Goal: Navigation & Orientation: Find specific page/section

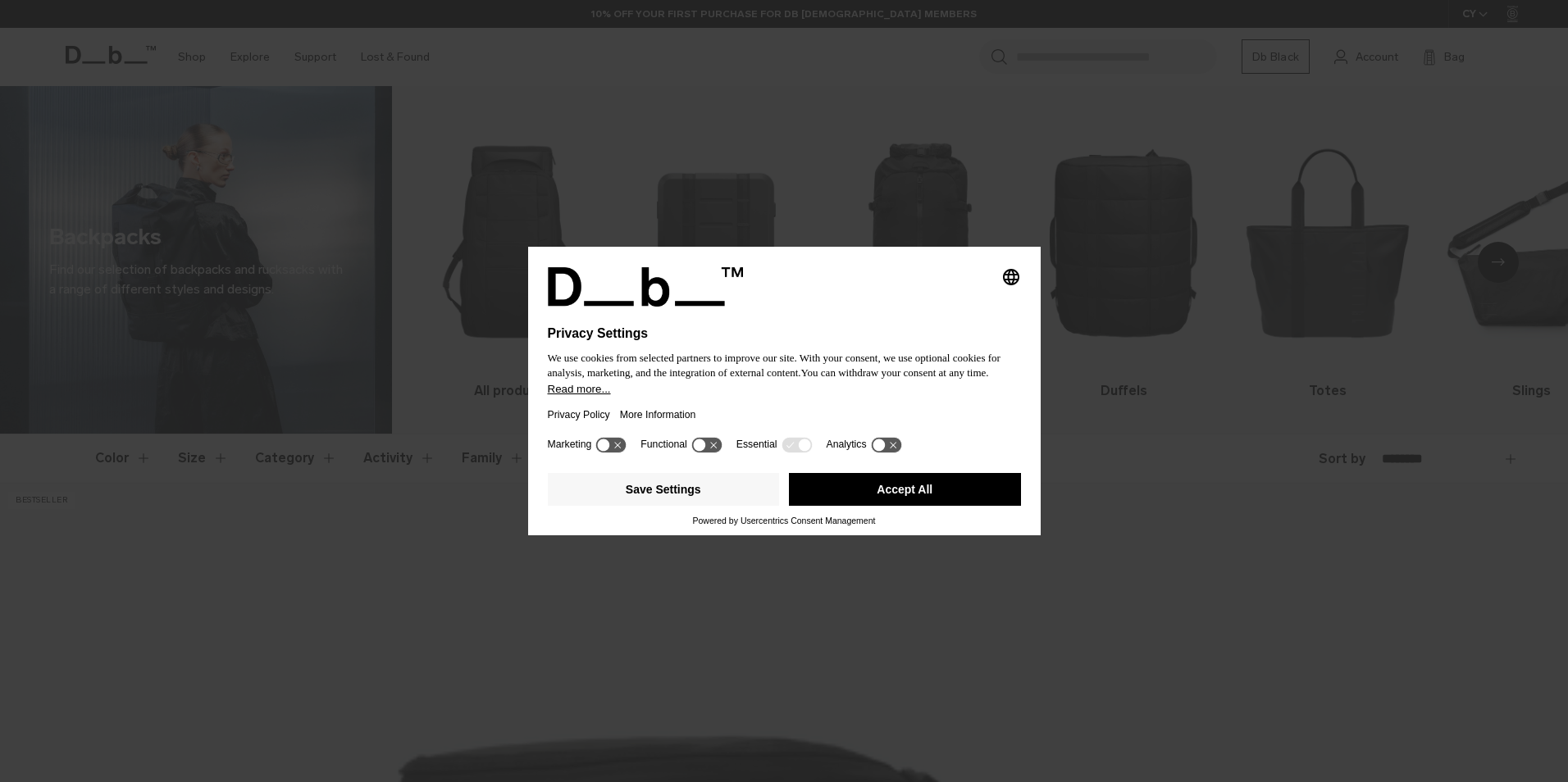
click at [881, 498] on button "Accept All" at bounding box center [905, 489] width 232 height 33
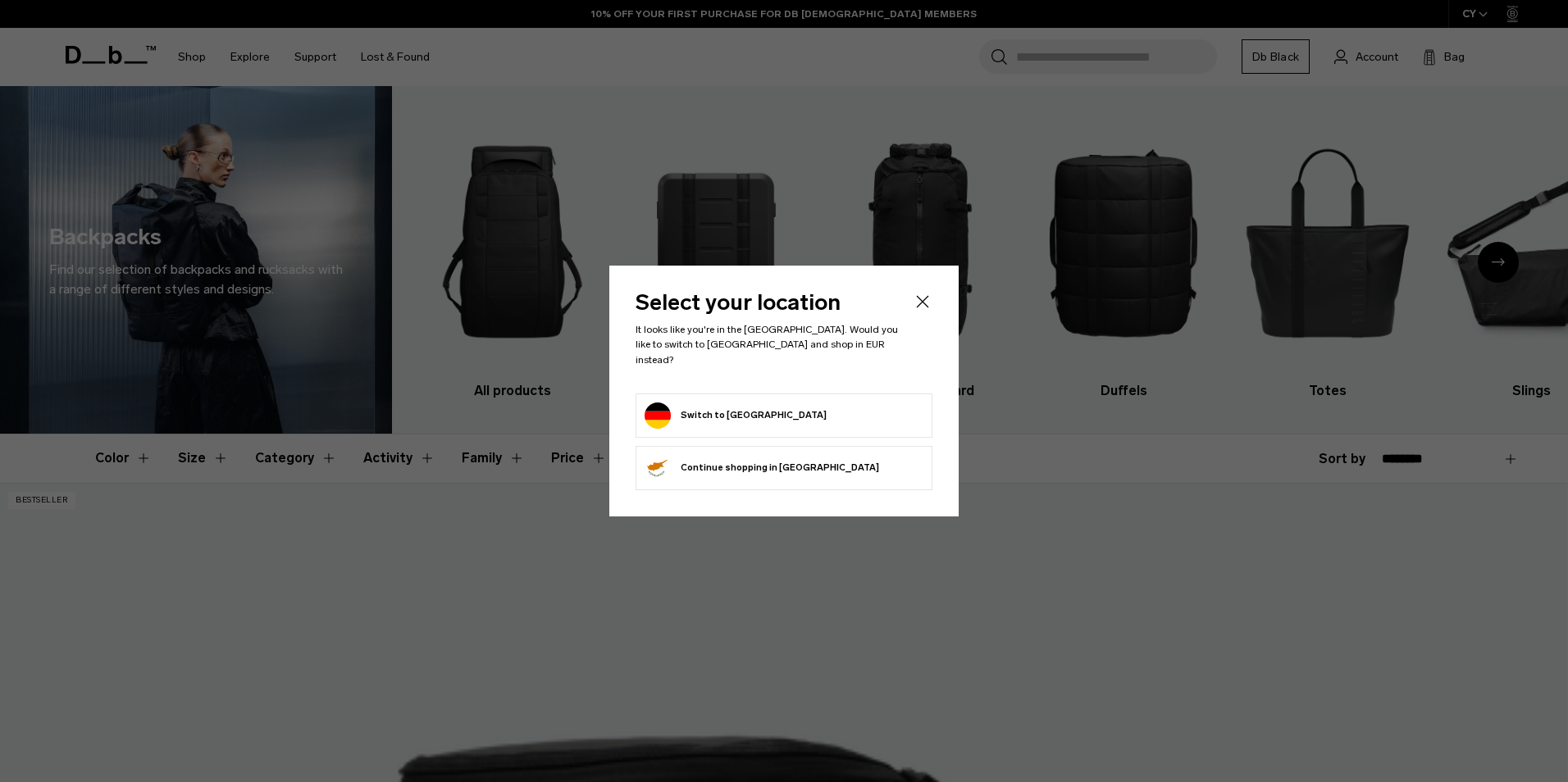
click at [822, 412] on form "Switch to Germany" at bounding box center [783, 416] width 279 height 26
click at [679, 409] on button "Switch to Germany" at bounding box center [735, 416] width 182 height 26
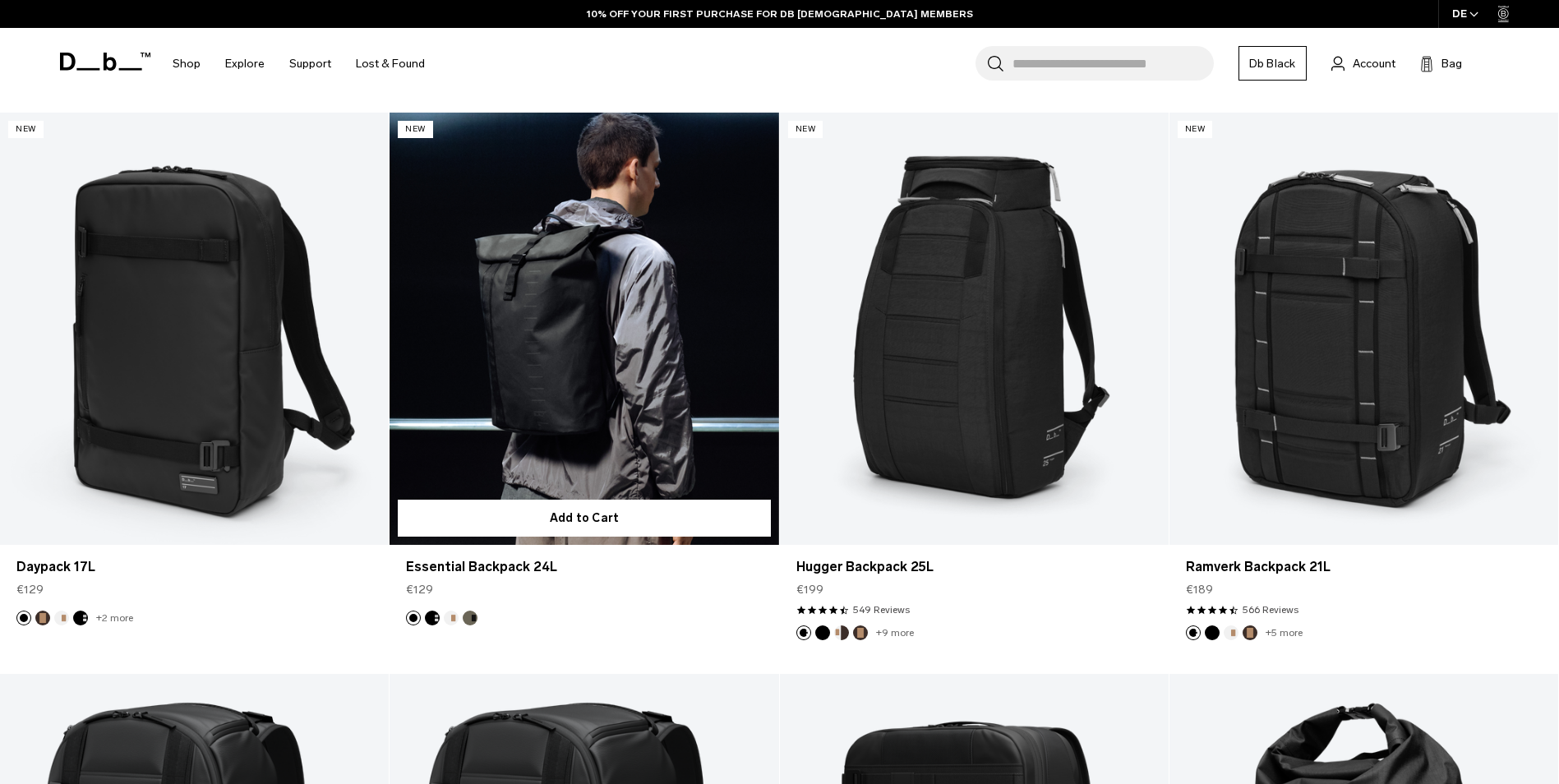
scroll to position [2053, 0]
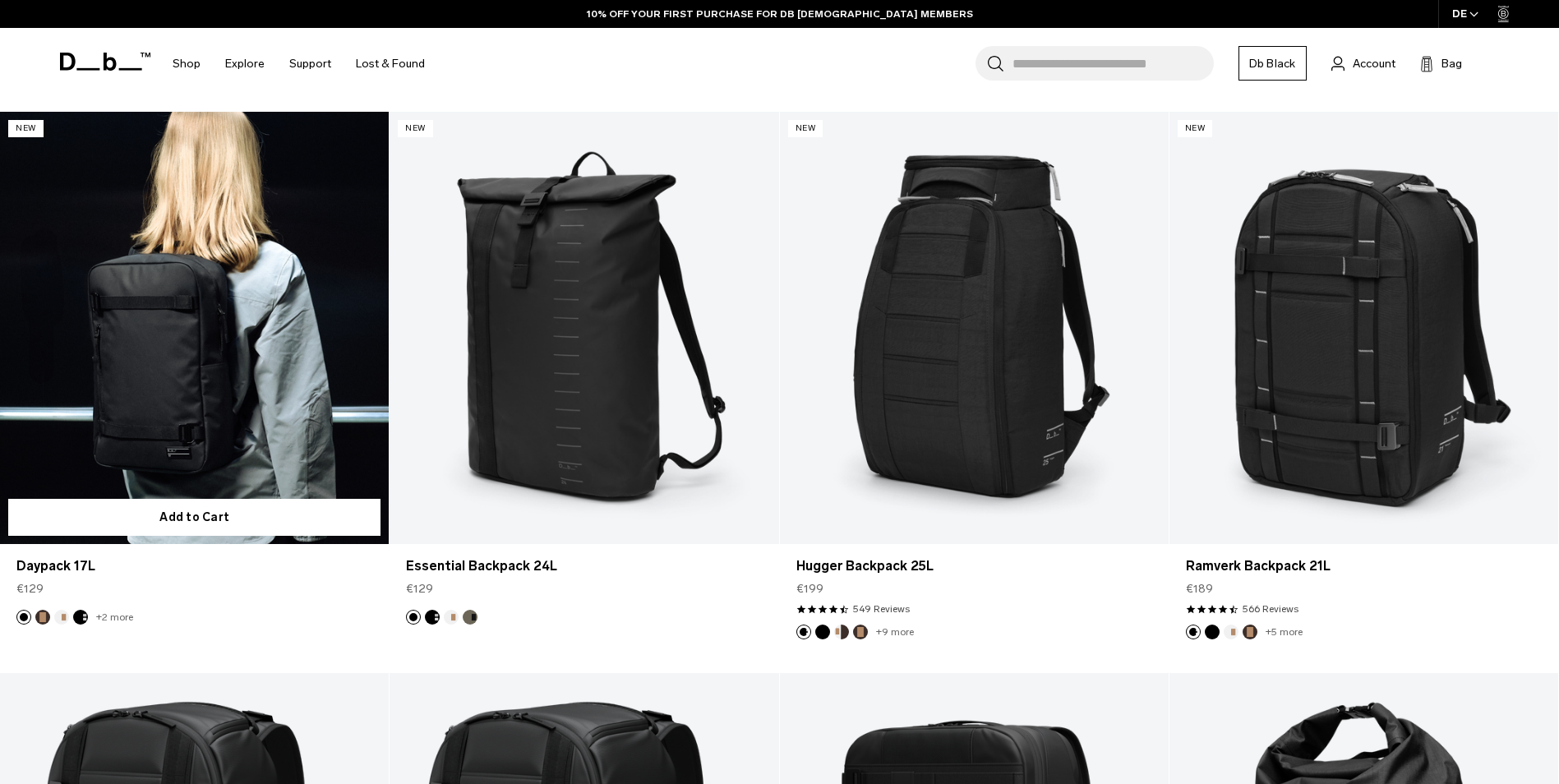
click at [77, 303] on link "Daypack 17L" at bounding box center [194, 327] width 389 height 432
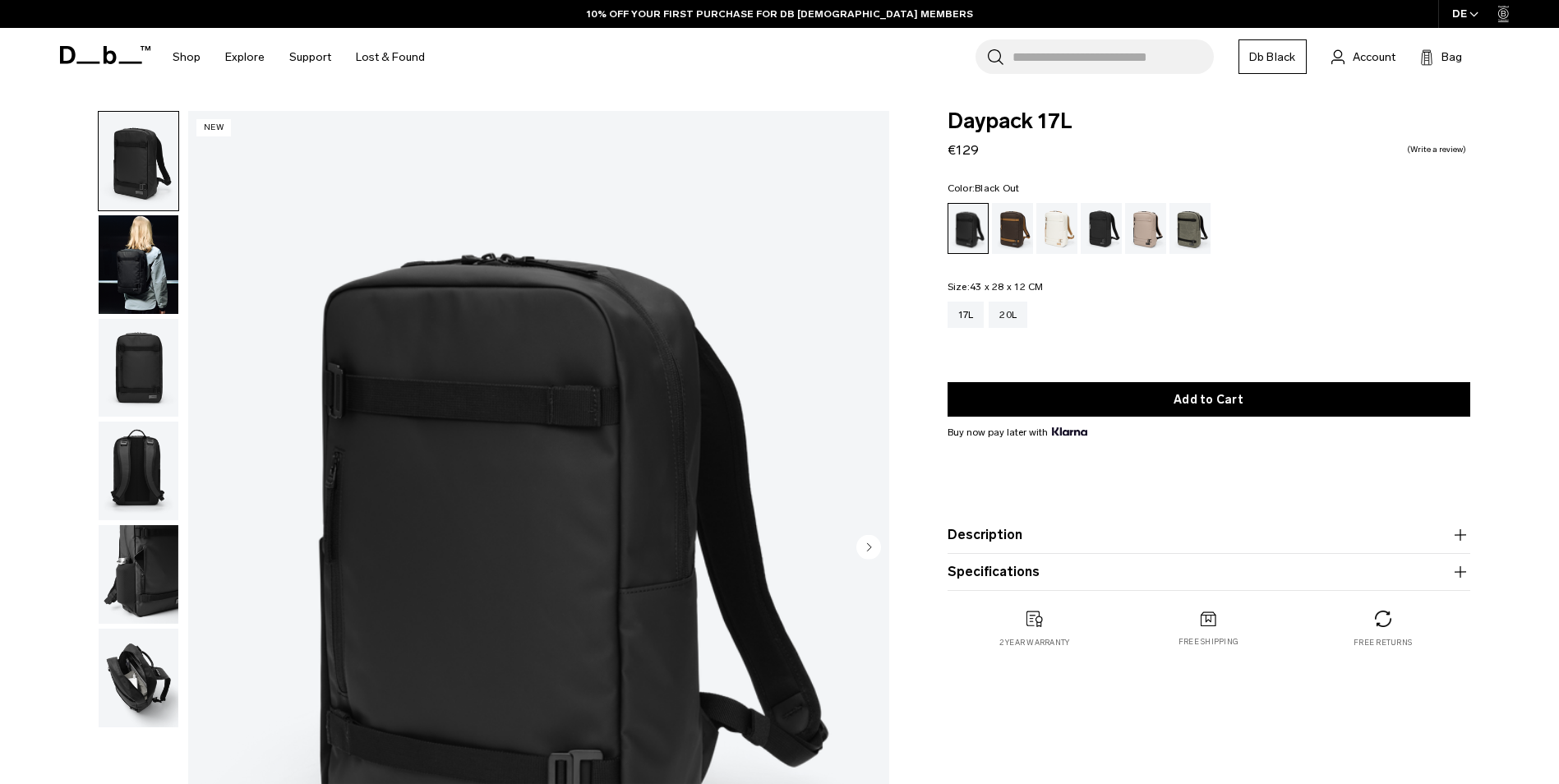
click at [136, 251] on img "button" at bounding box center [138, 264] width 80 height 99
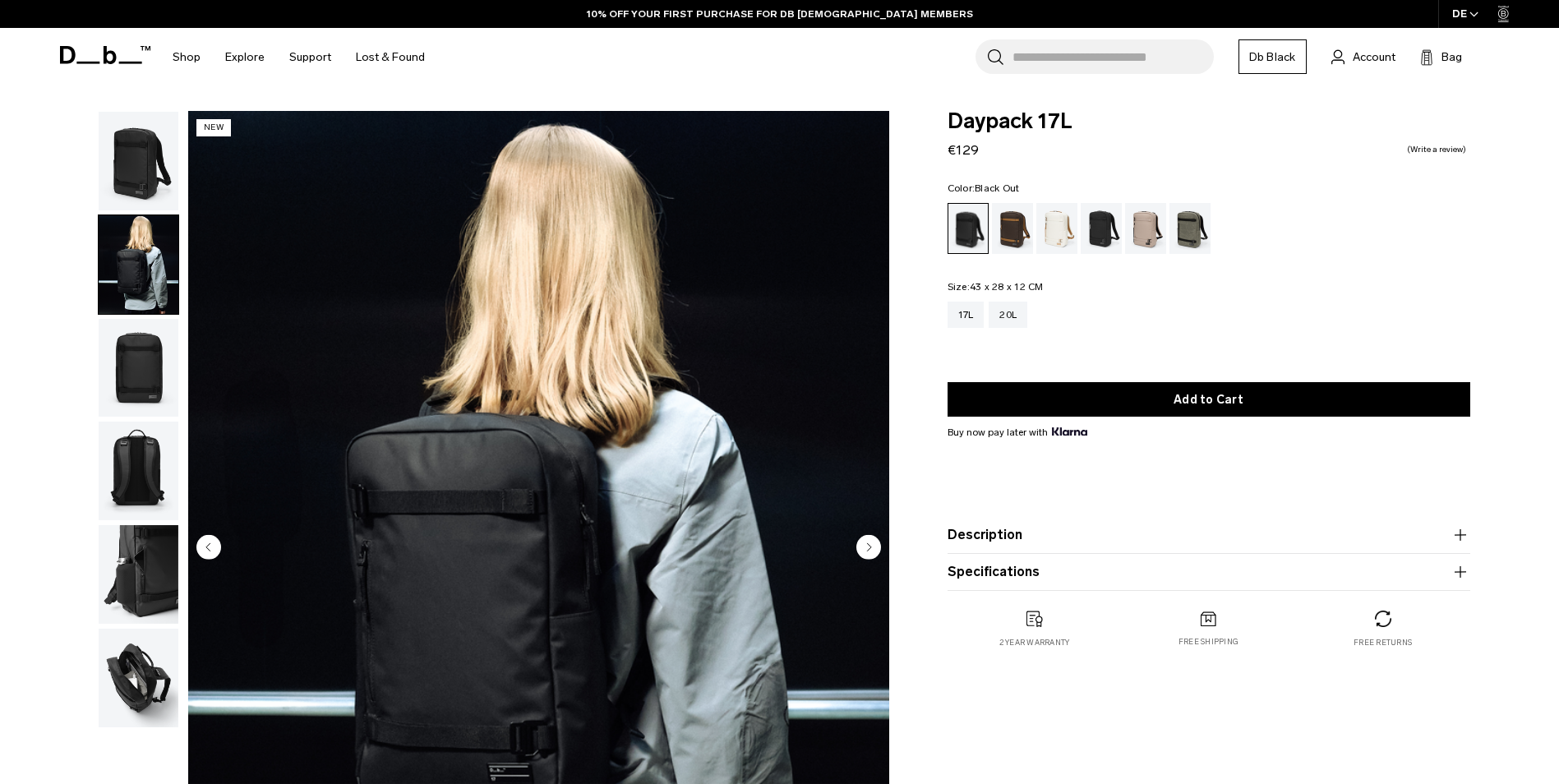
click at [137, 364] on img "button" at bounding box center [138, 368] width 80 height 99
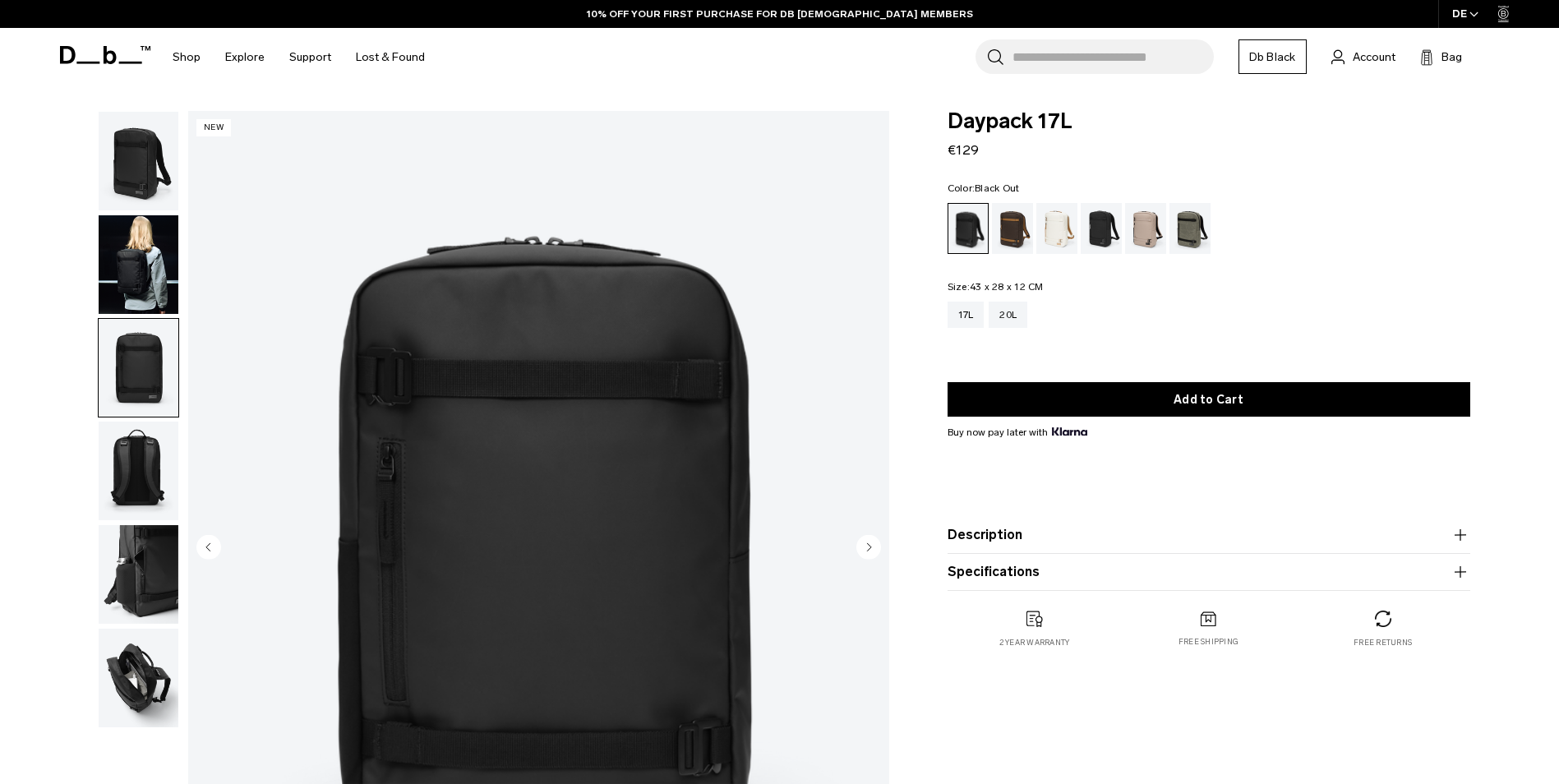
click at [149, 546] on img "button" at bounding box center [138, 573] width 80 height 99
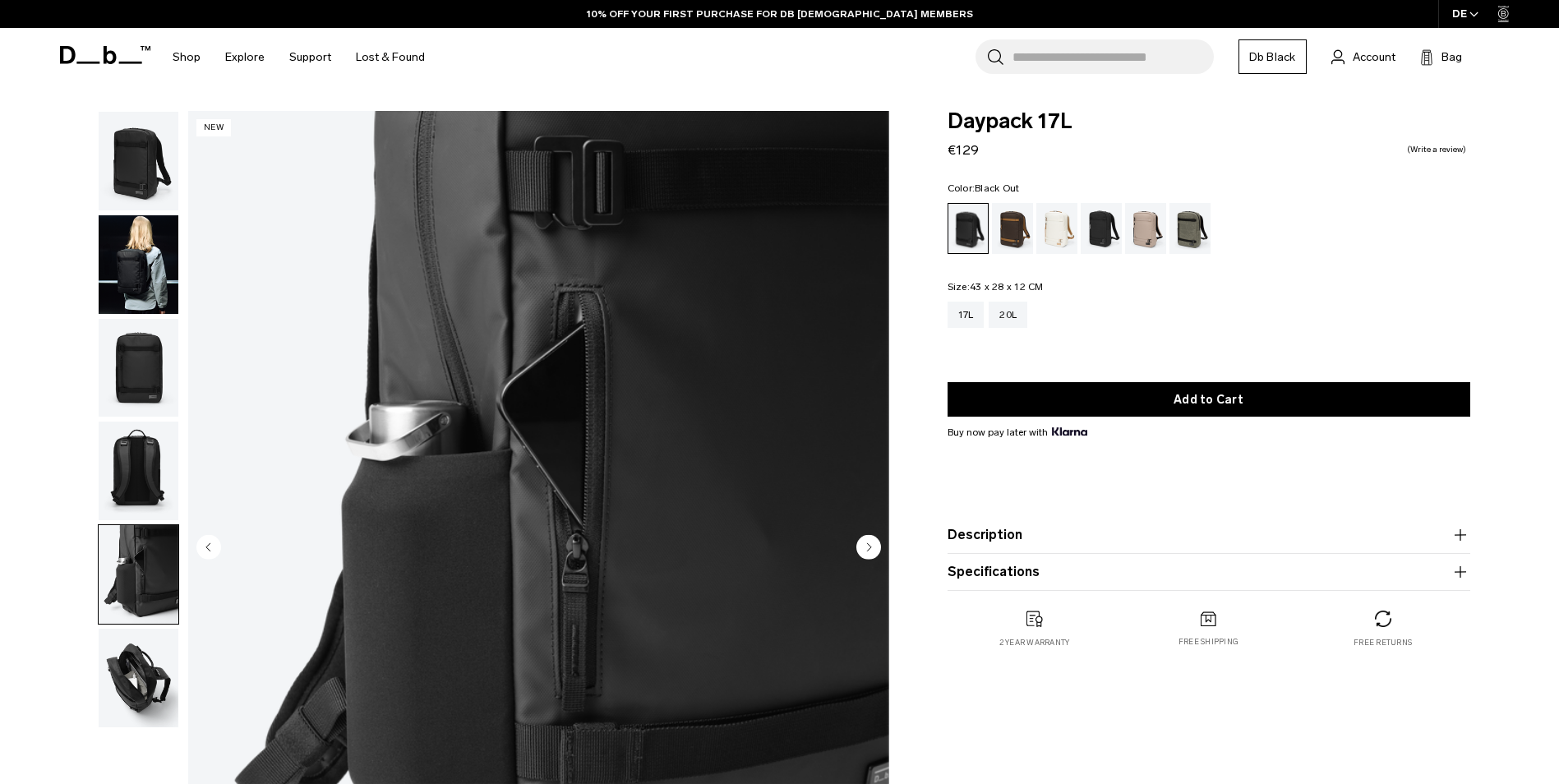
click at [135, 479] on img "button" at bounding box center [138, 471] width 80 height 99
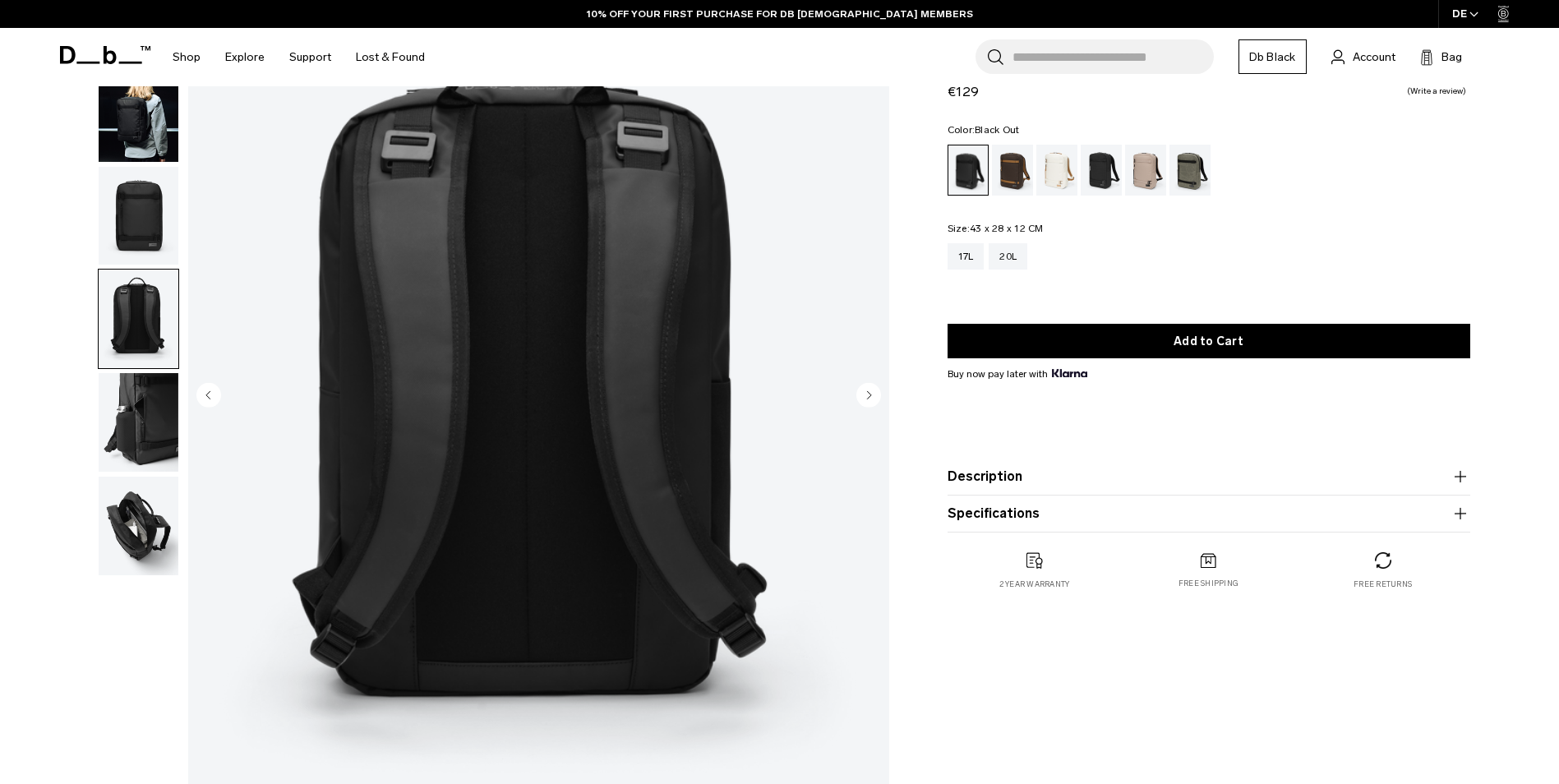
scroll to position [152, 0]
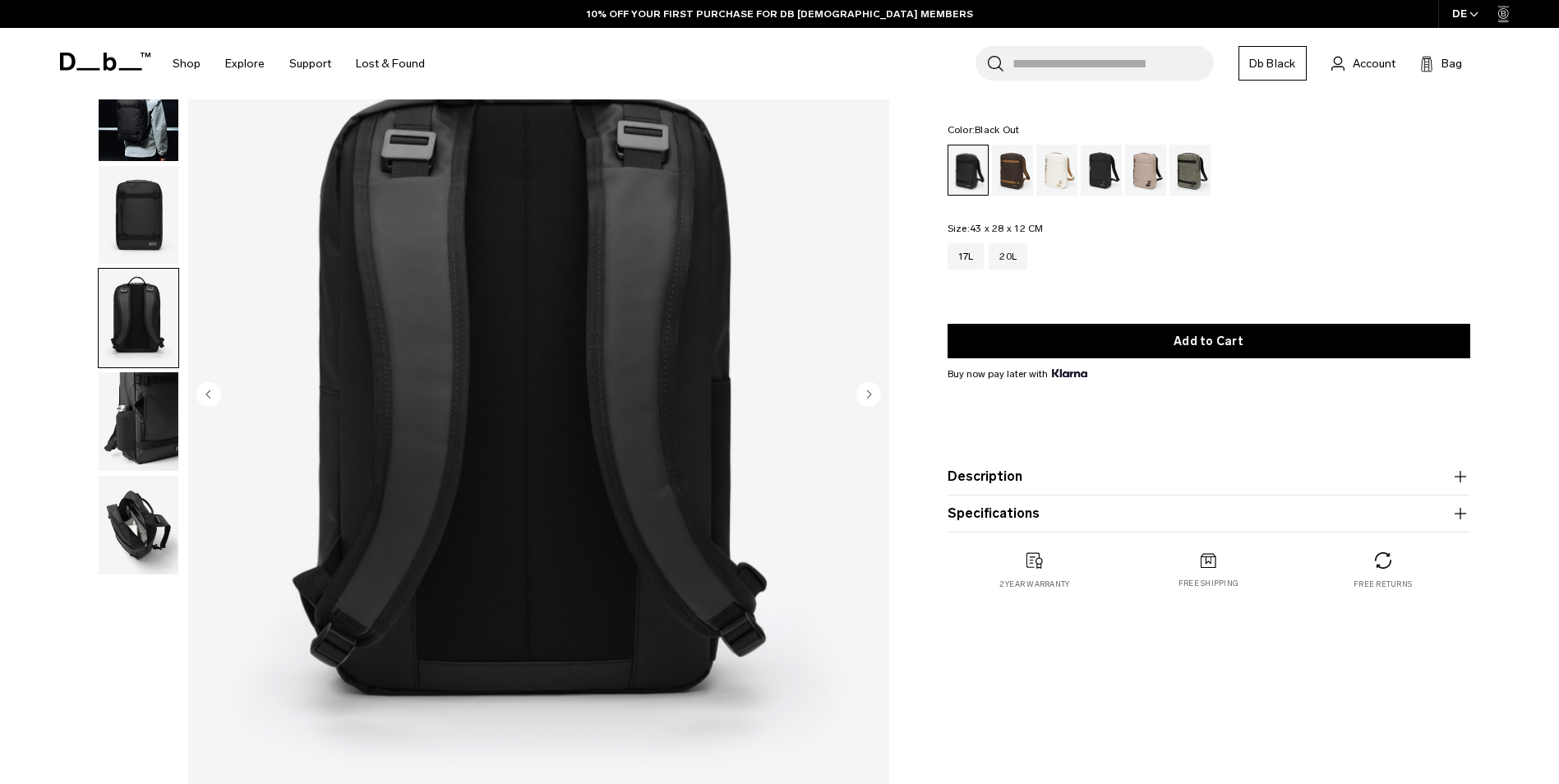
click at [136, 453] on img "button" at bounding box center [138, 421] width 80 height 99
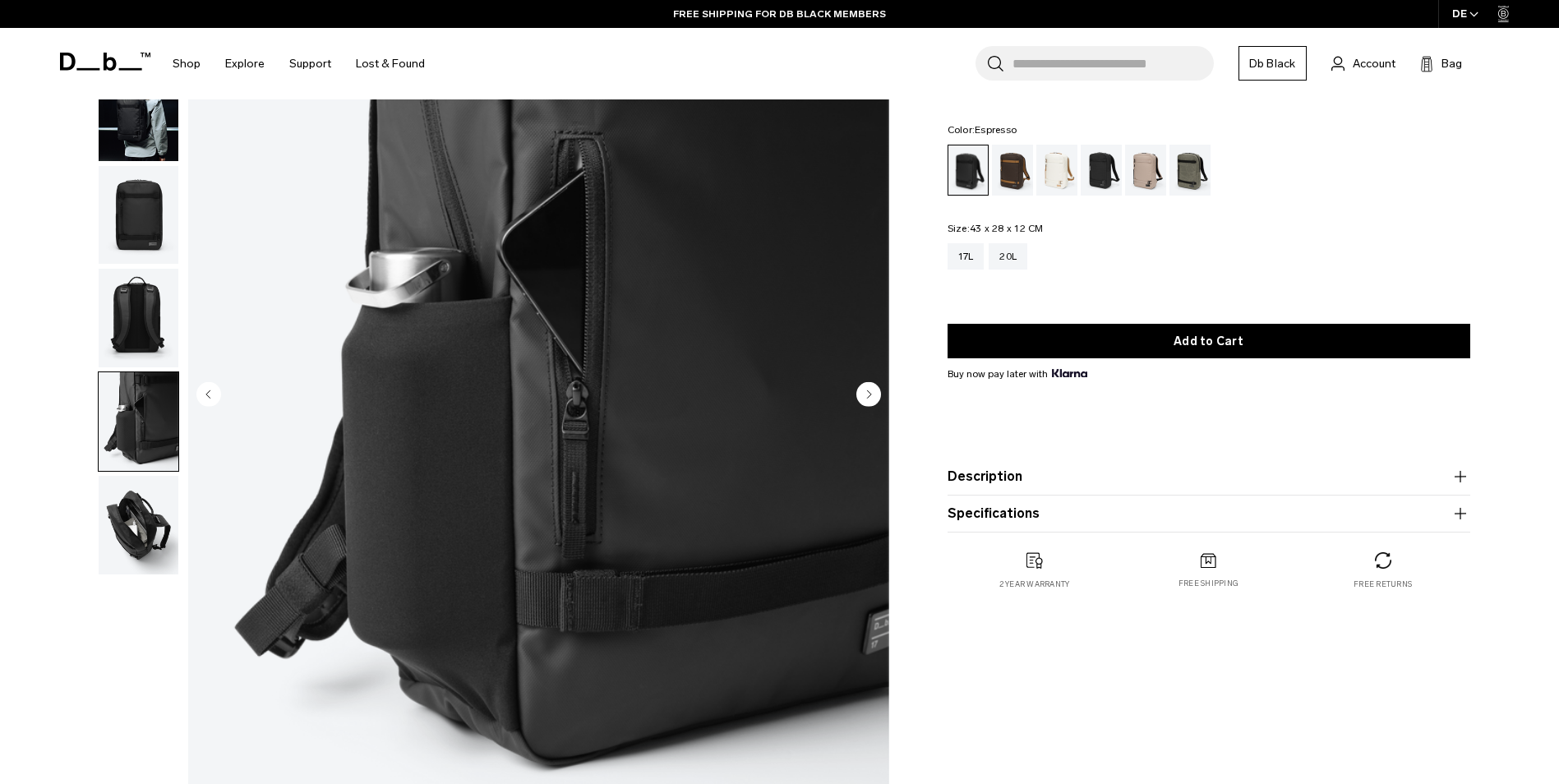
click at [1007, 168] on div "Espresso" at bounding box center [1013, 169] width 42 height 51
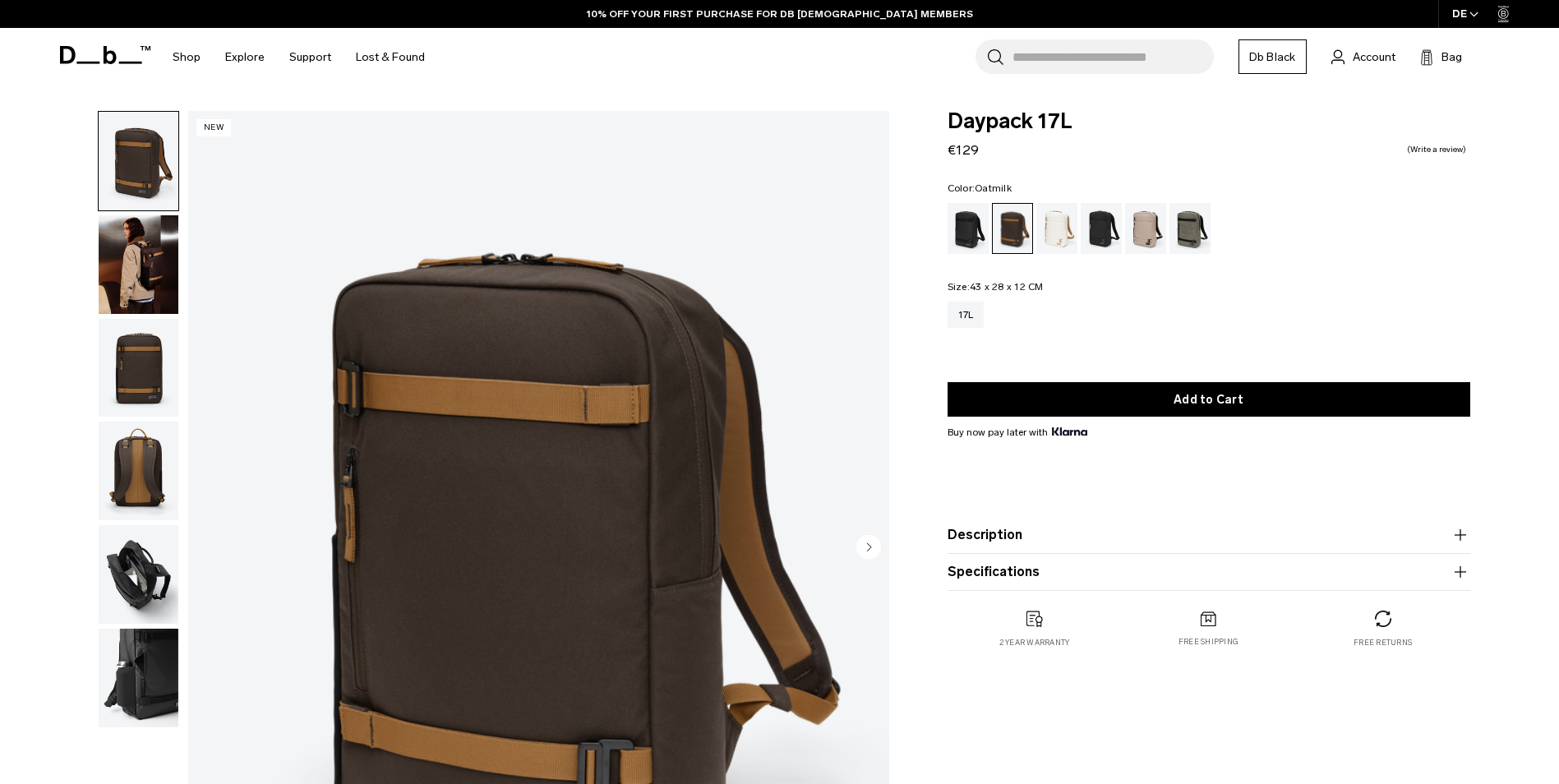
click at [1052, 225] on div "Oatmilk" at bounding box center [1057, 228] width 42 height 51
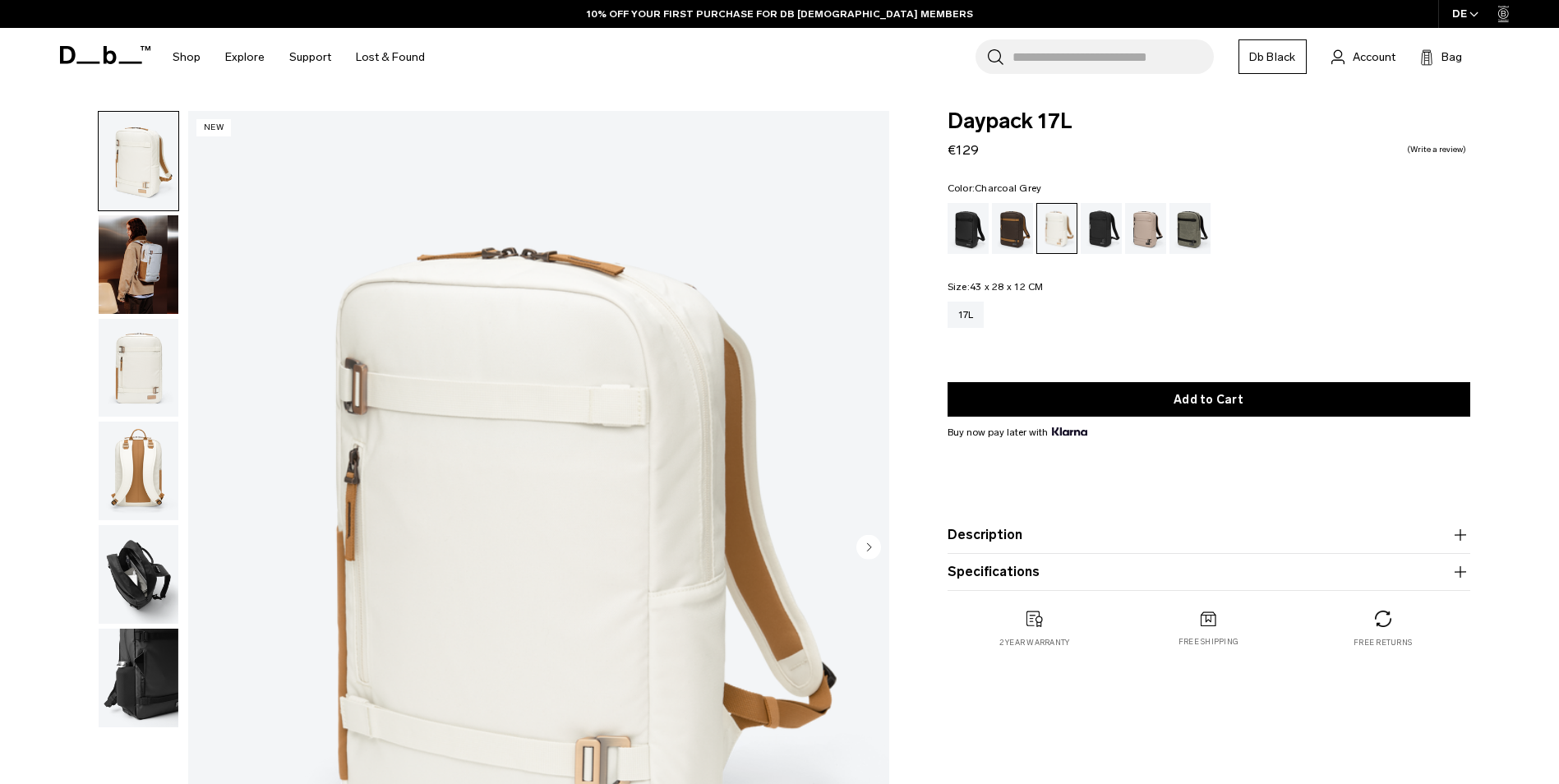
click at [1103, 249] on div "Charcoal Grey" at bounding box center [1101, 228] width 42 height 51
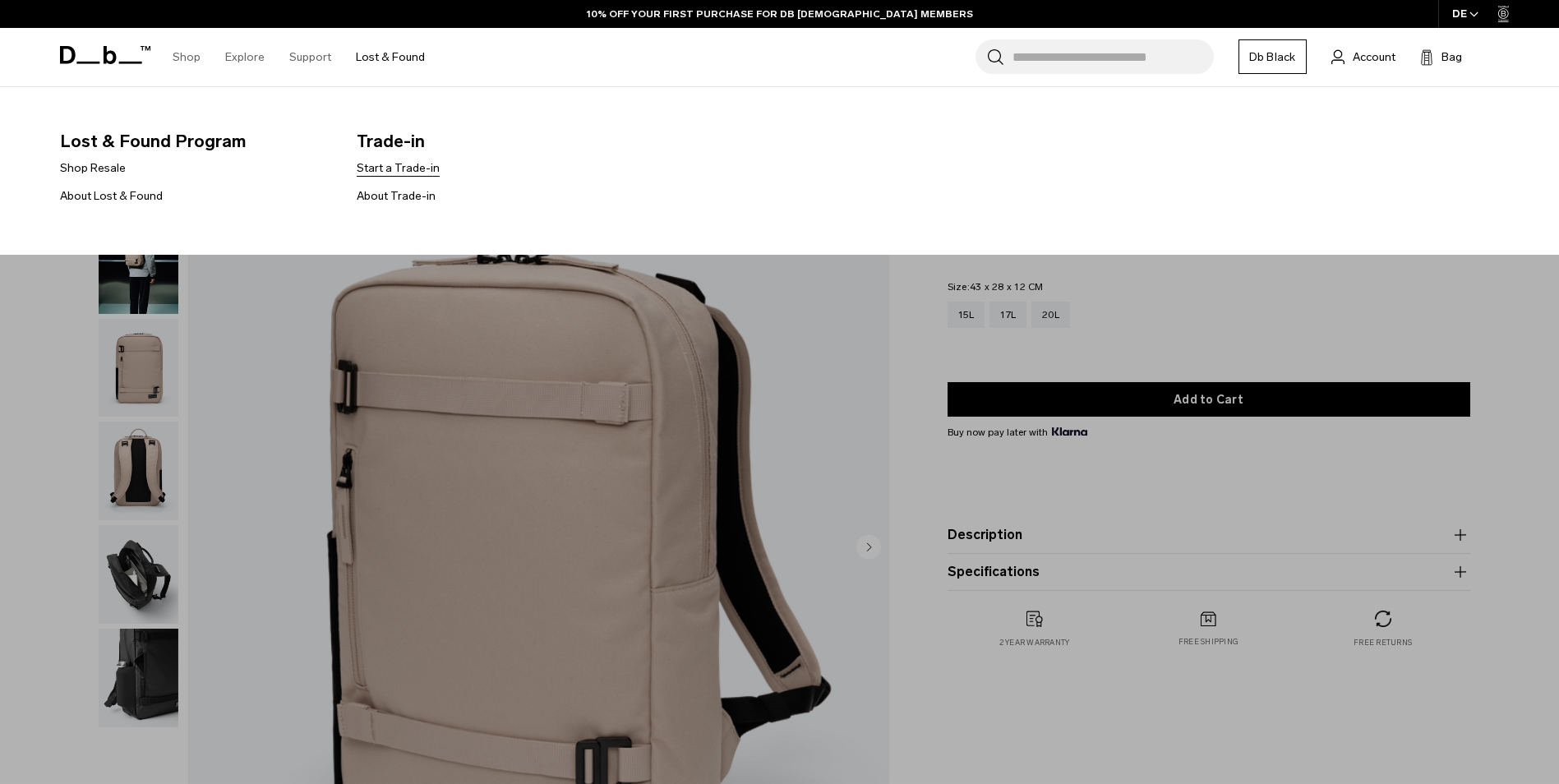
click at [405, 172] on link "Start a Trade-in" at bounding box center [398, 167] width 83 height 17
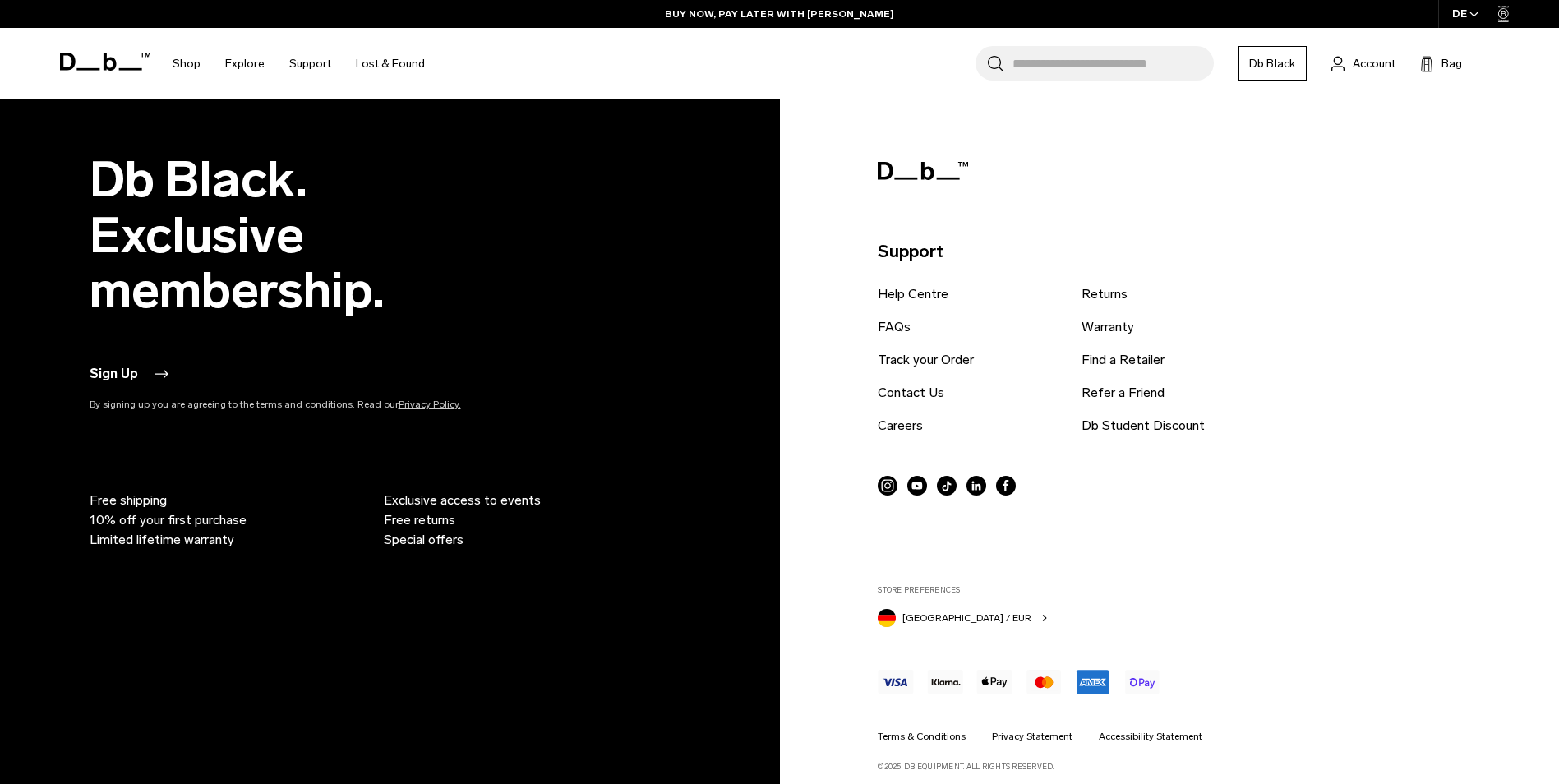
scroll to position [3694, 0]
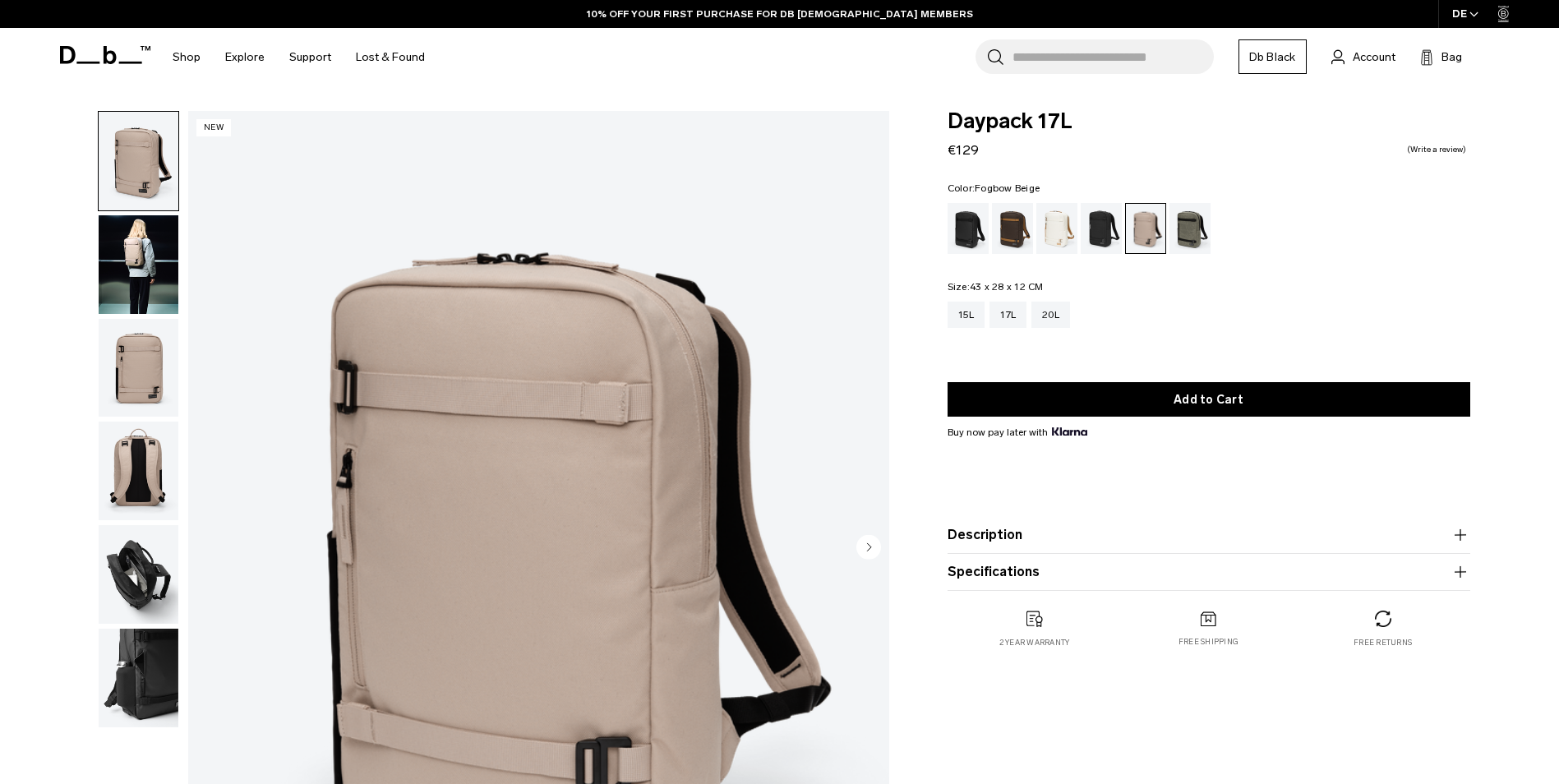
click at [100, 48] on icon at bounding box center [104, 56] width 90 height 18
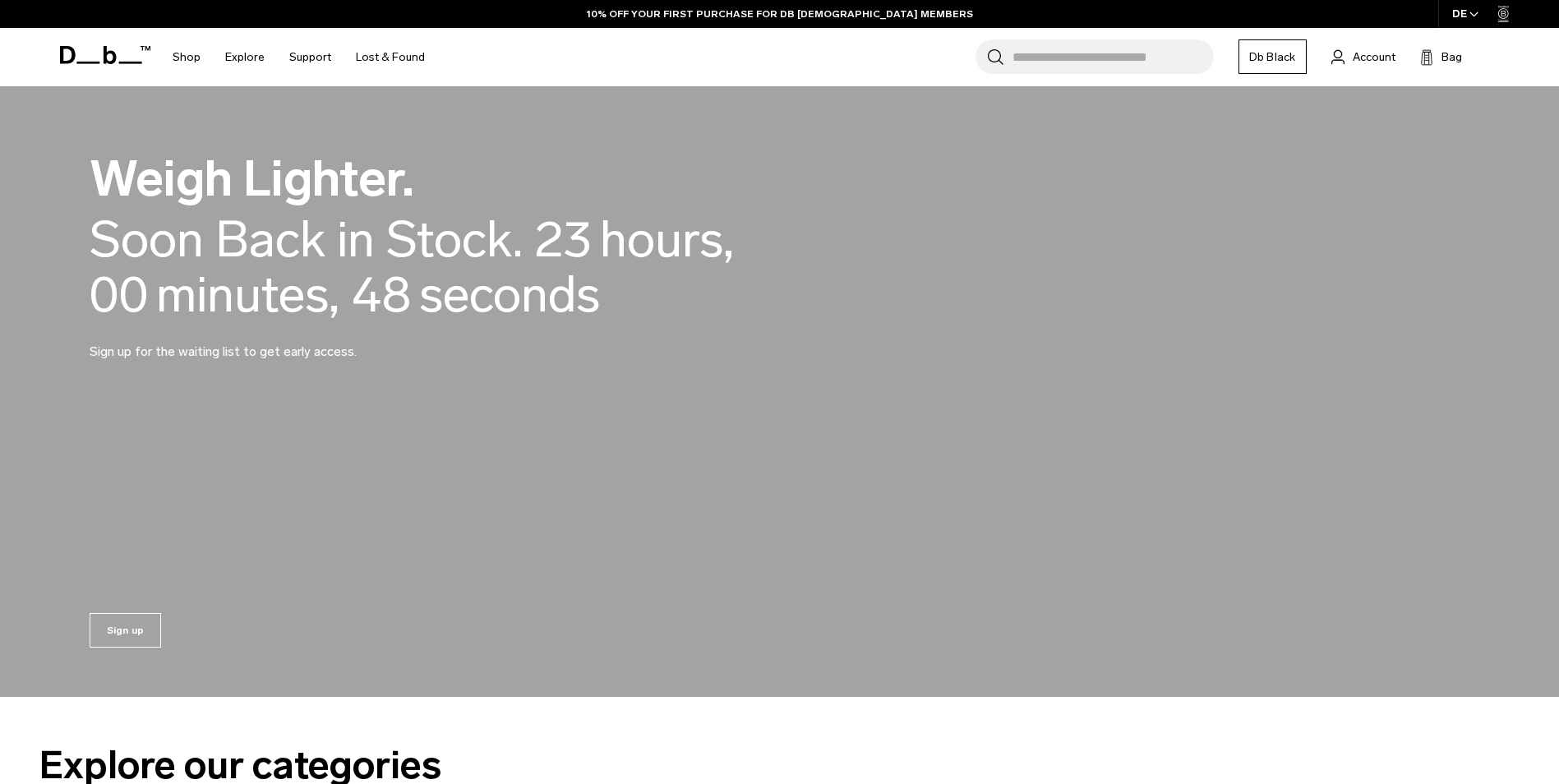
scroll to position [1508, 0]
